Goal: Transaction & Acquisition: Purchase product/service

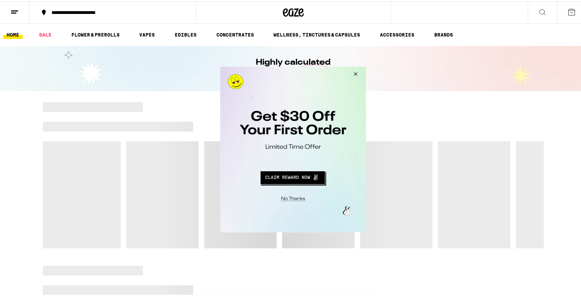
click at [297, 199] on button "Close Modal" at bounding box center [292, 197] width 142 height 11
